Goal: Information Seeking & Learning: Learn about a topic

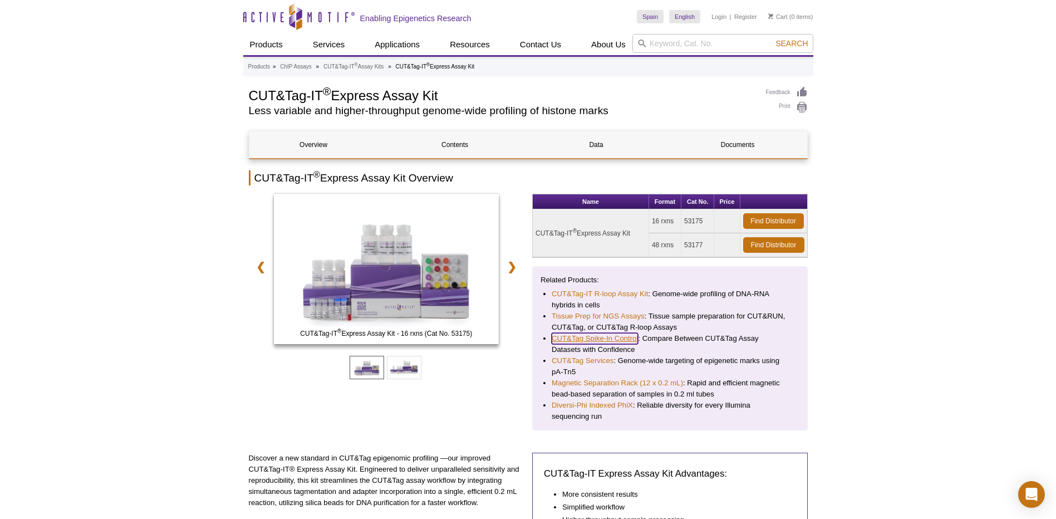
click at [624, 339] on link "CUT&Tag Spike-In Control" at bounding box center [594, 338] width 86 height 11
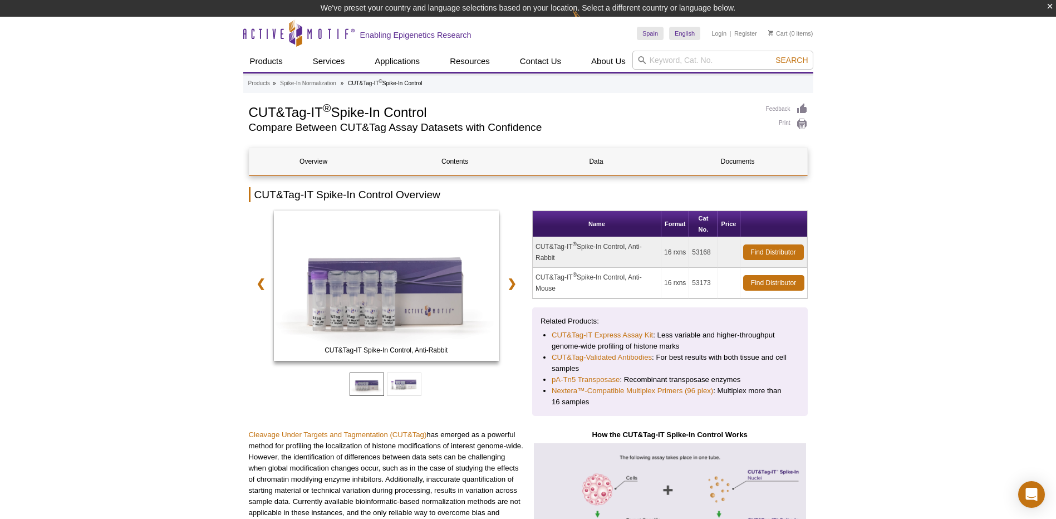
drag, startPoint x: 250, startPoint y: 111, endPoint x: 434, endPoint y: 104, distance: 183.8
click at [434, 104] on h1 "CUT&Tag-IT ® Spike-In Control" at bounding box center [502, 111] width 506 height 17
copy h1 "CUT&Tag-IT ® Spike-In Control"
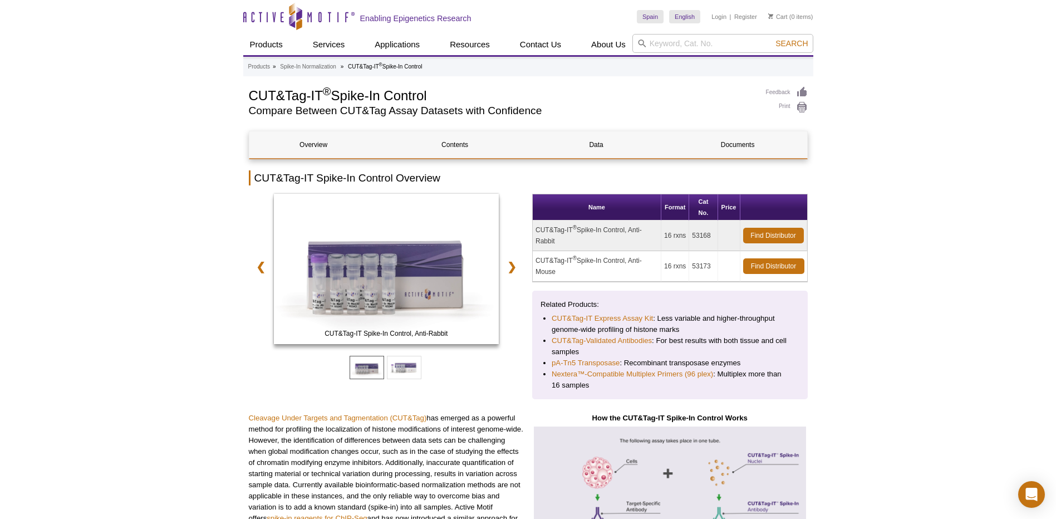
drag, startPoint x: 536, startPoint y: 226, endPoint x: 557, endPoint y: 239, distance: 24.4
click at [557, 239] on td "CUT&Tag-IT ® Spike-In Control, Anti-Rabbit" at bounding box center [597, 235] width 129 height 31
copy td "CUT&Tag-IT ® Spike-In Control, Anti-Rabbit"
drag, startPoint x: 664, startPoint y: 235, endPoint x: 712, endPoint y: 235, distance: 47.9
click at [712, 235] on tr "CUT&Tag-IT ® Spike-In Control, Anti-Rabbit 16 rxns 53168 Find Distributor" at bounding box center [670, 235] width 274 height 31
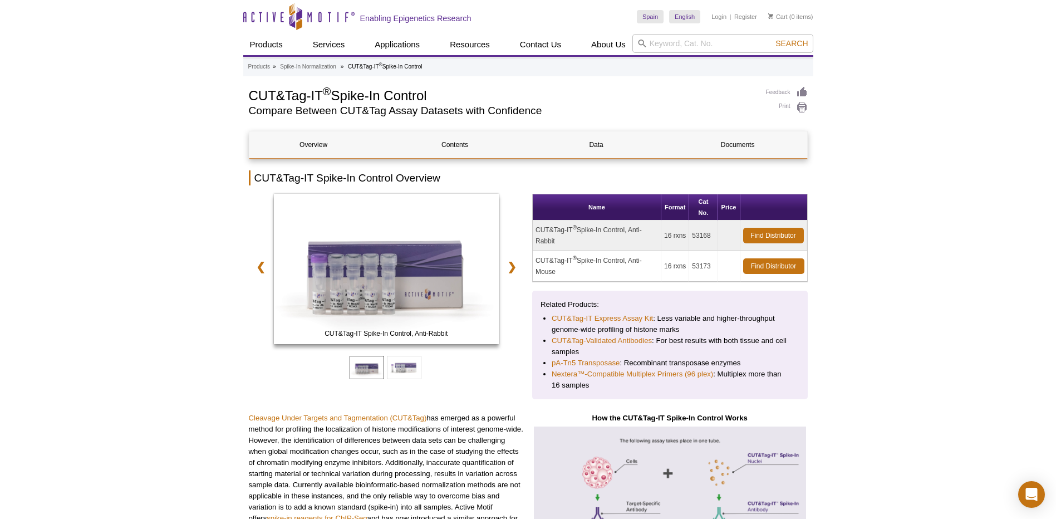
copy tr "16 rxns 53168"
